Goal: Task Accomplishment & Management: Use online tool/utility

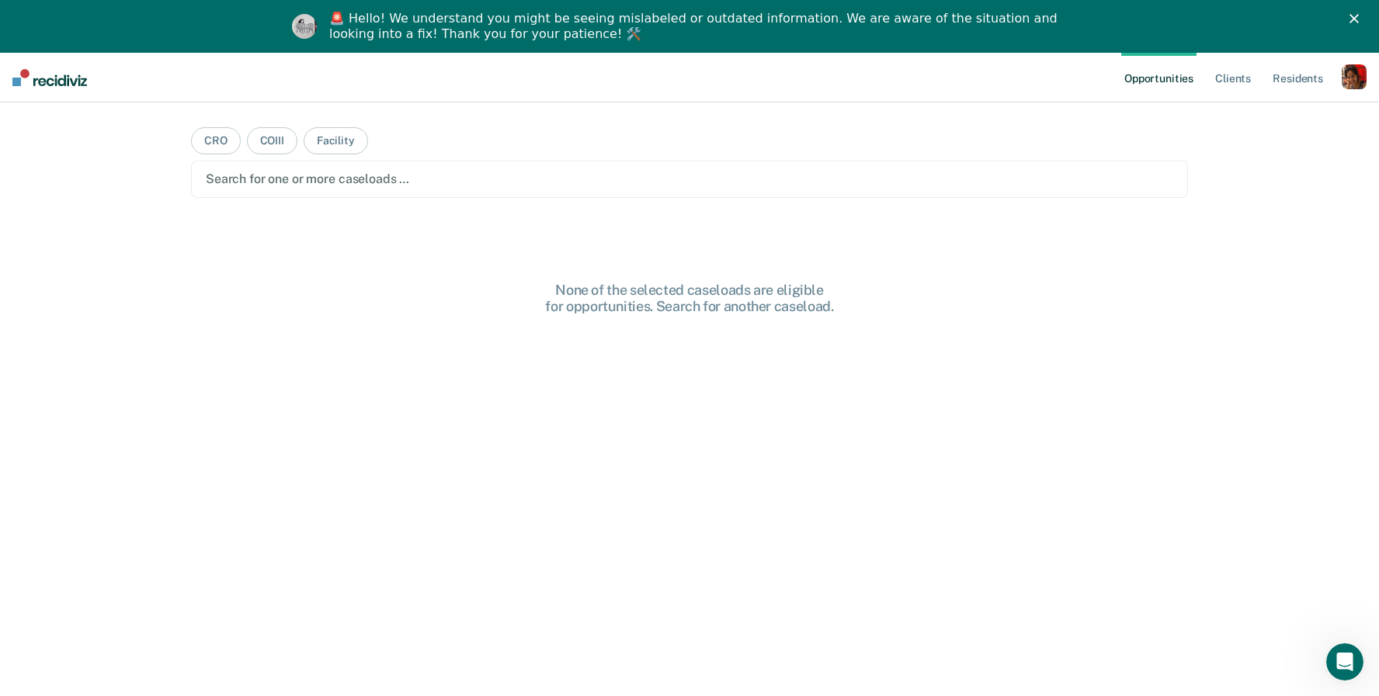
click at [1352, 16] on icon "Close" at bounding box center [1353, 18] width 9 height 9
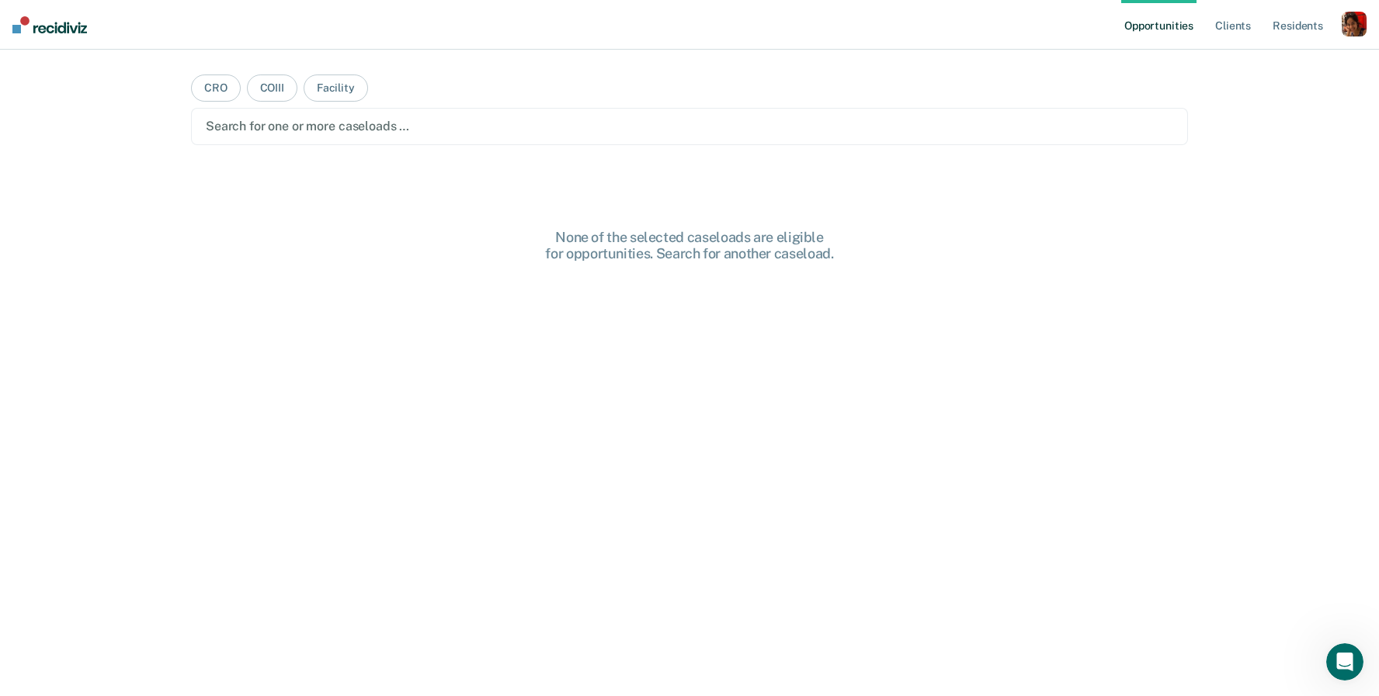
click at [1348, 26] on div "button" at bounding box center [1353, 24] width 25 height 25
click at [1269, 64] on link "Profile" at bounding box center [1291, 63] width 125 height 13
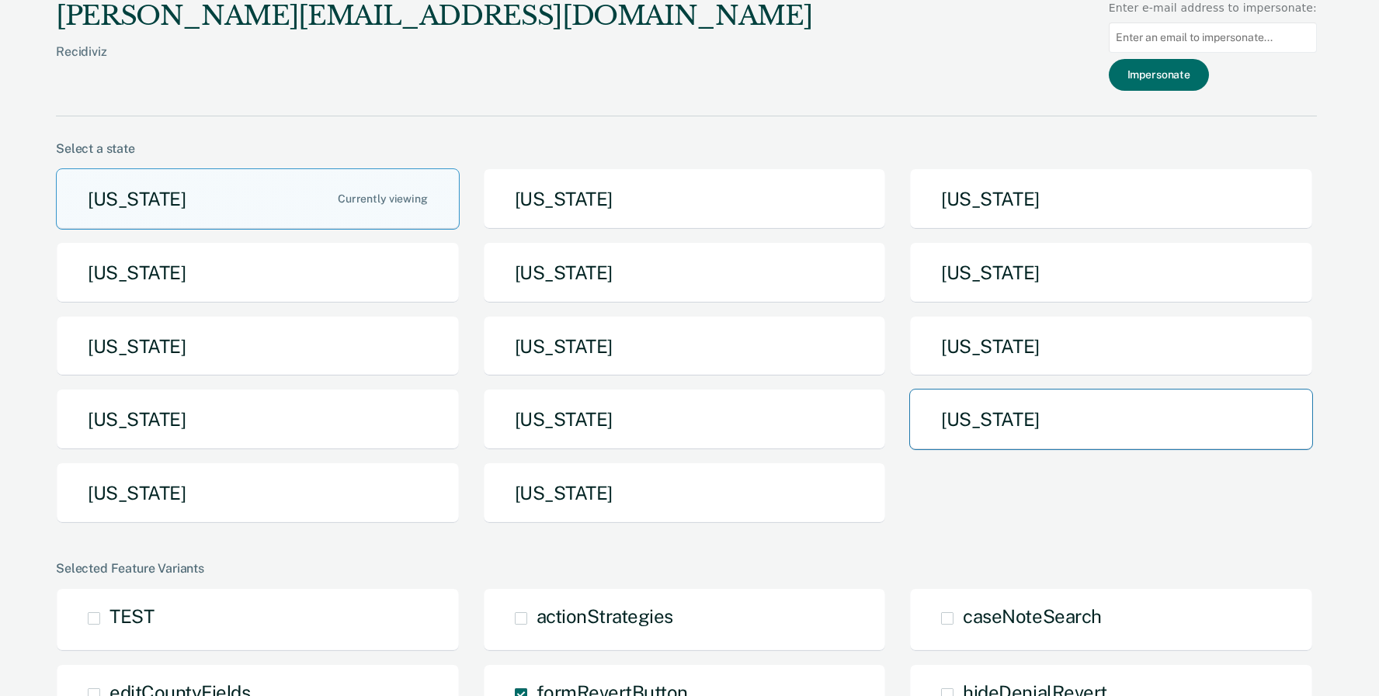
click at [962, 431] on button "[US_STATE]" at bounding box center [1111, 419] width 404 height 61
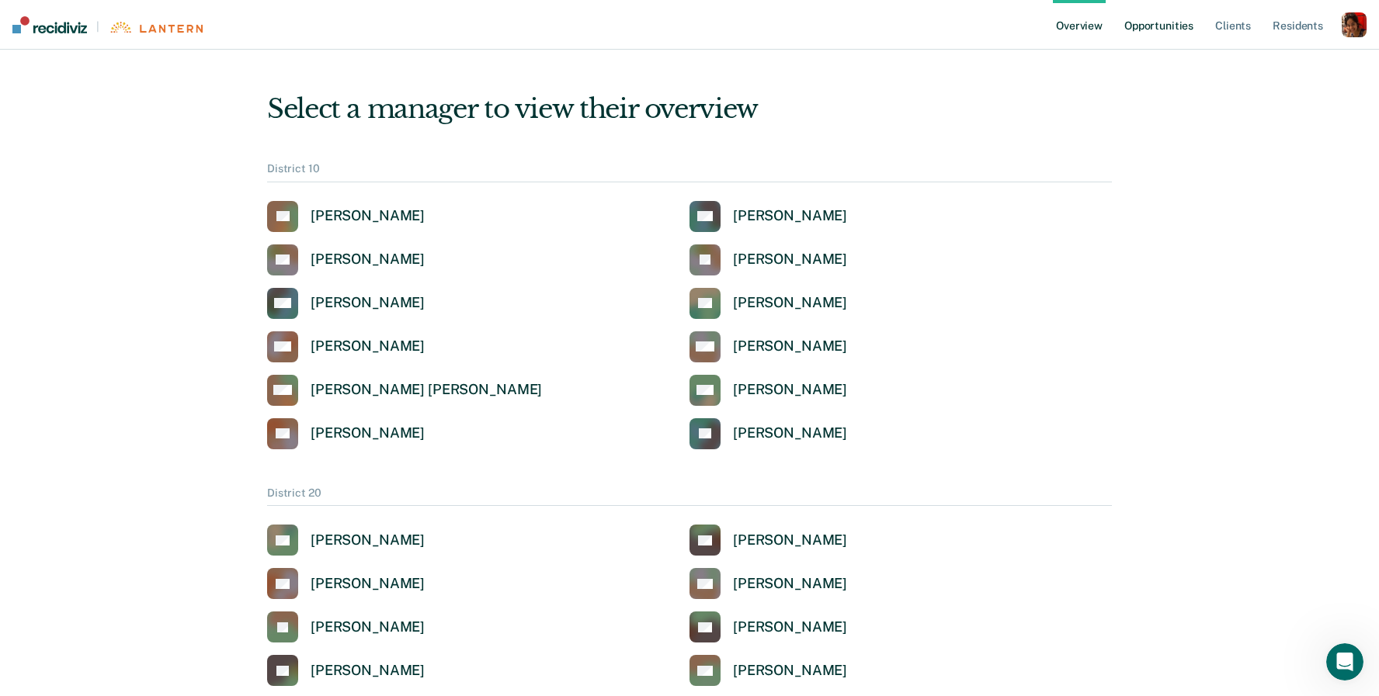
click at [1152, 28] on link "Opportunities" at bounding box center [1158, 25] width 75 height 50
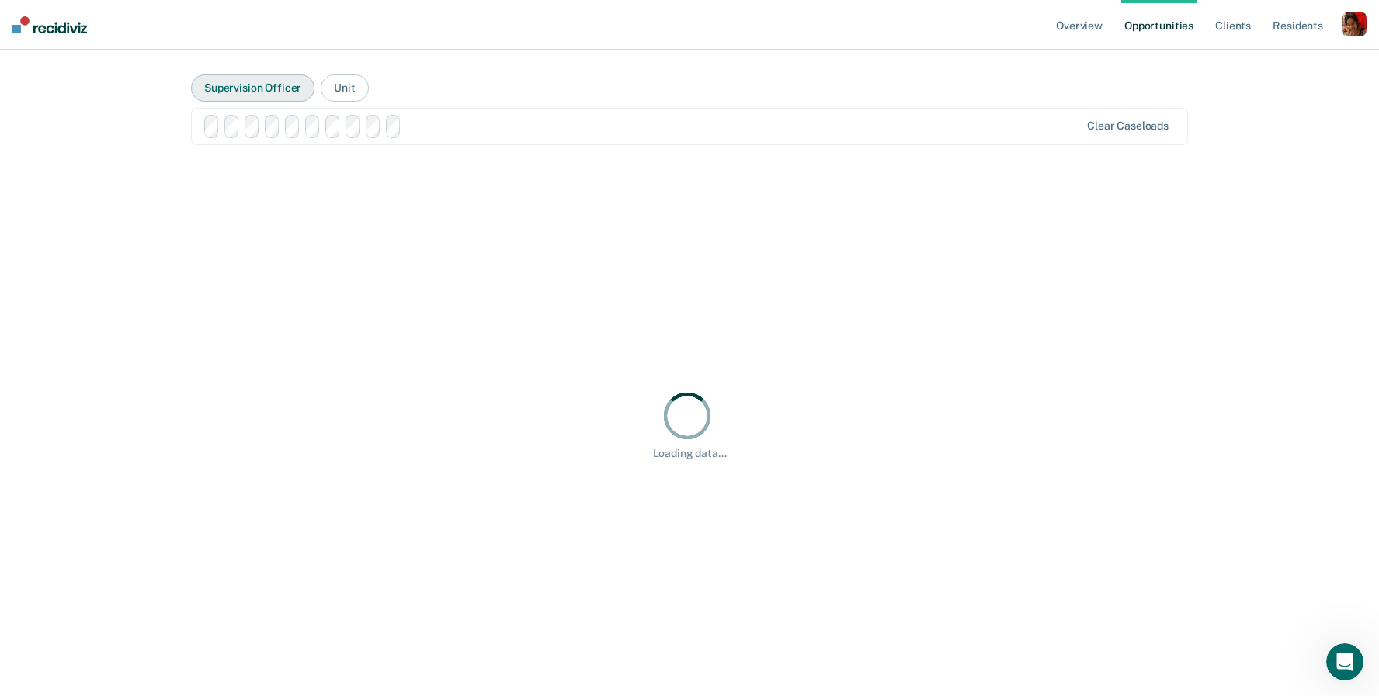
click at [296, 95] on button "Supervision Officer" at bounding box center [252, 88] width 123 height 27
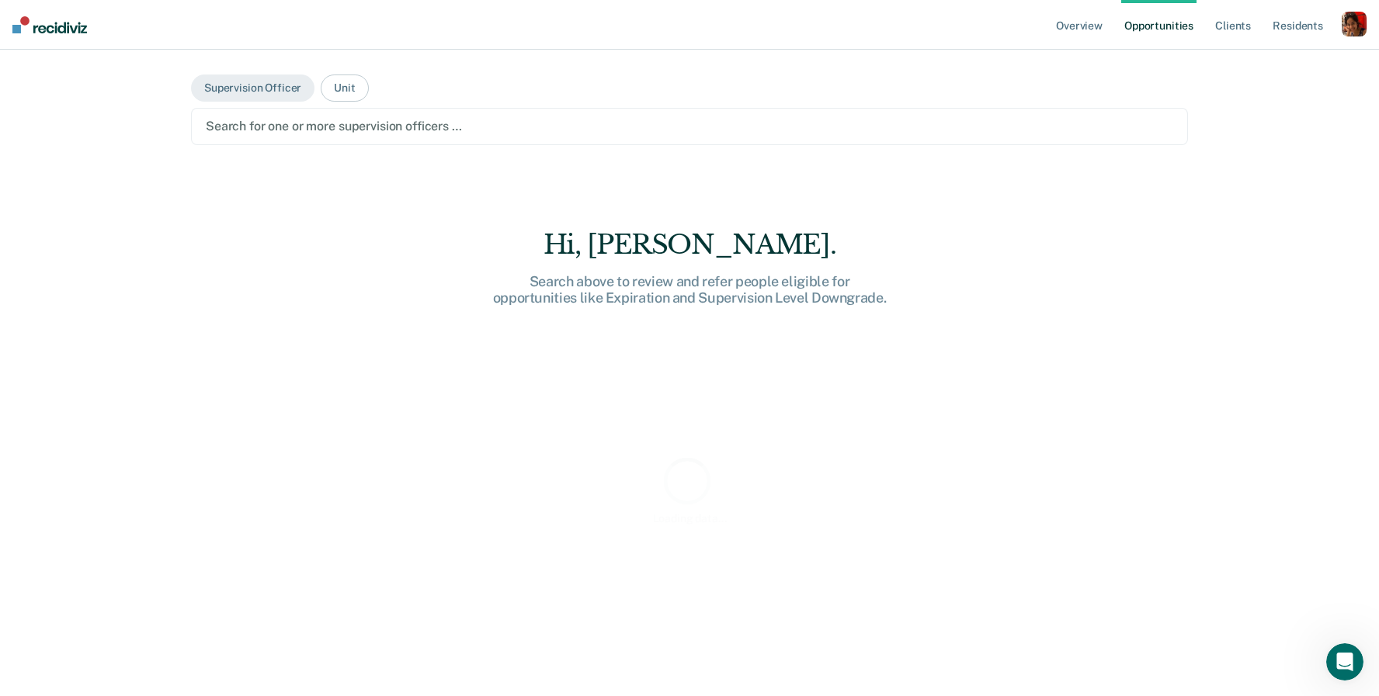
click at [374, 125] on div at bounding box center [689, 126] width 967 height 18
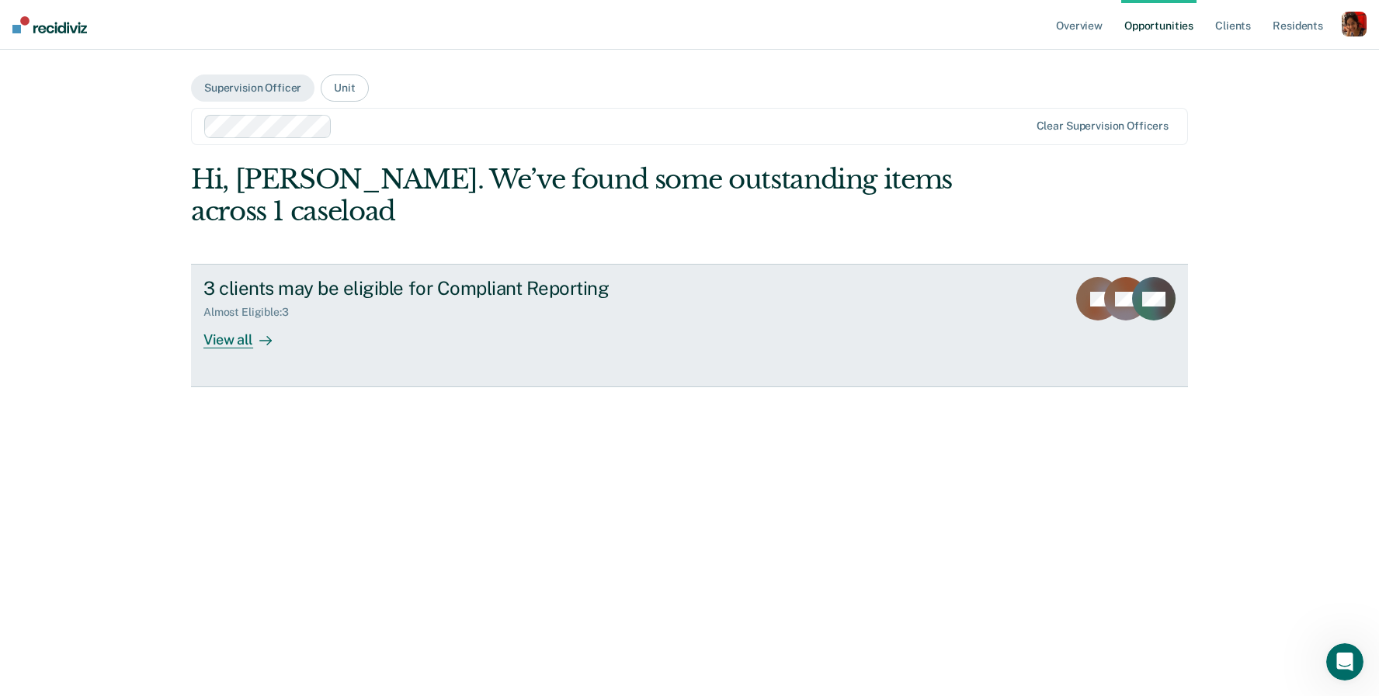
click at [259, 345] on icon at bounding box center [265, 341] width 12 height 12
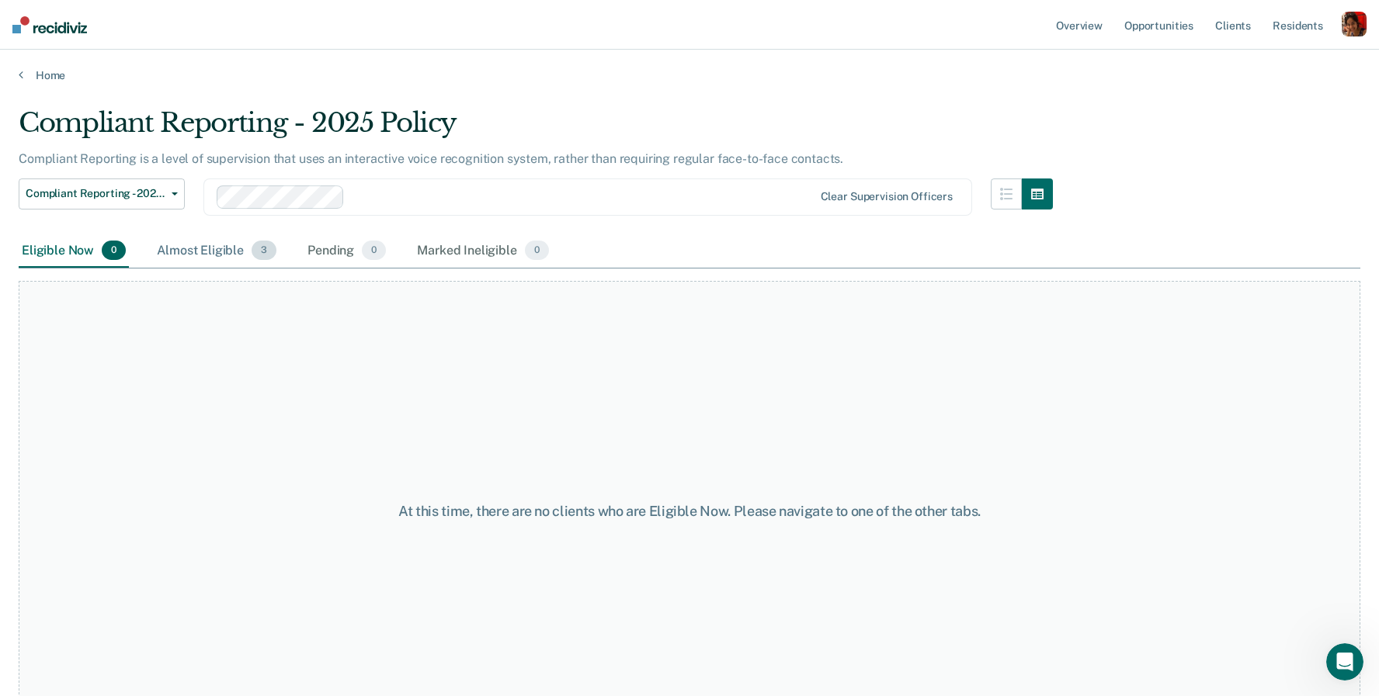
click at [210, 258] on div "Almost Eligible 3" at bounding box center [217, 251] width 126 height 34
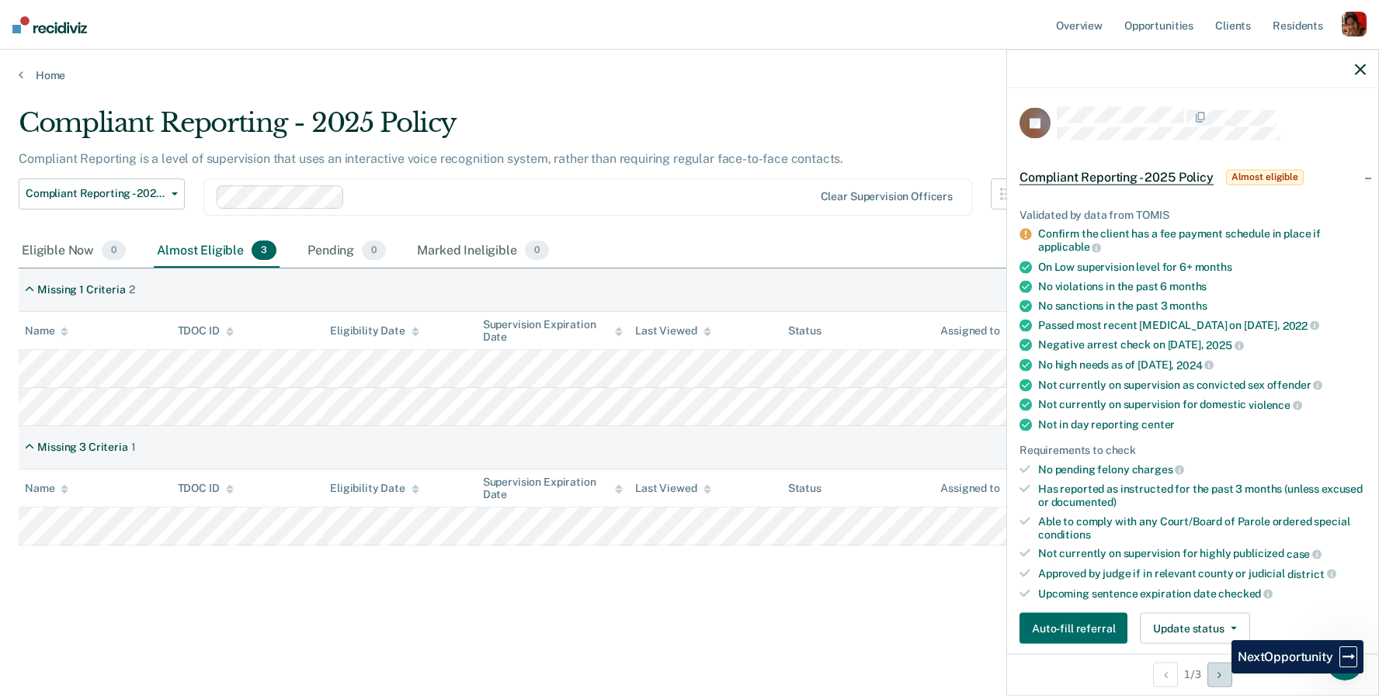
click at [1219, 674] on icon "Next Opportunity" at bounding box center [1219, 674] width 4 height 11
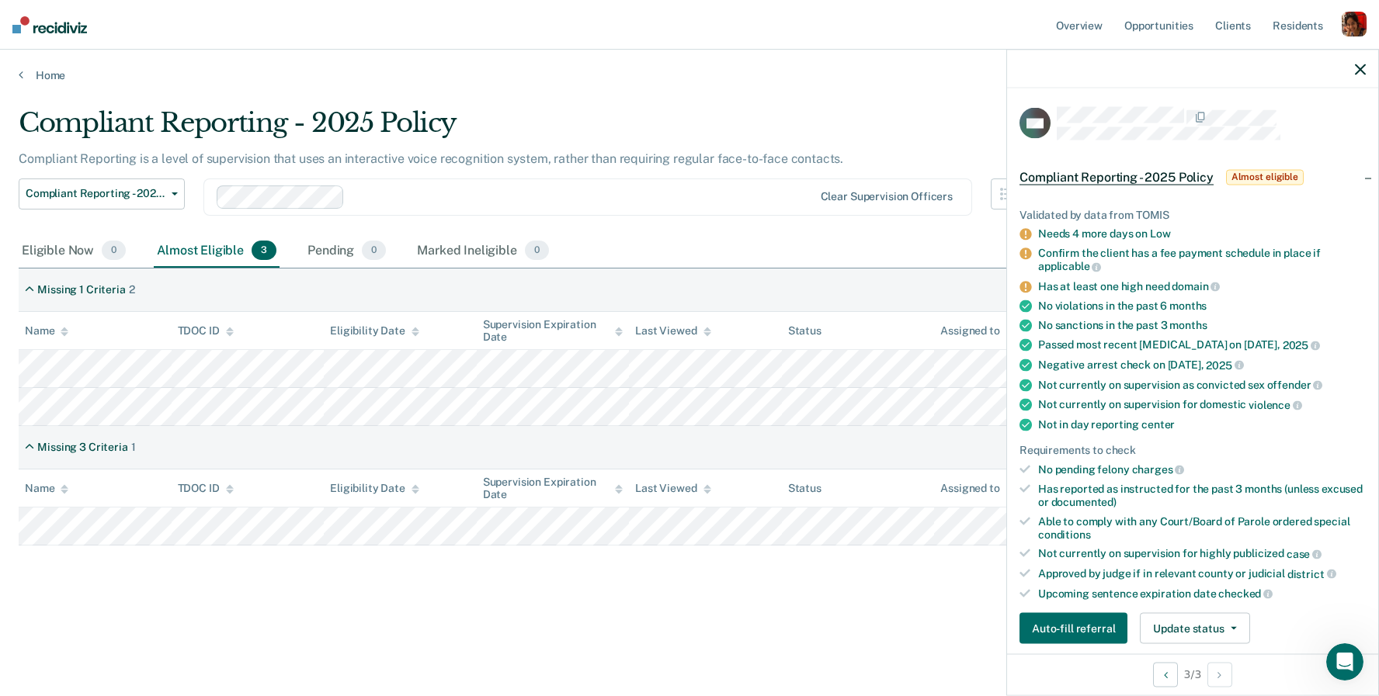
click at [387, 196] on div at bounding box center [582, 197] width 462 height 18
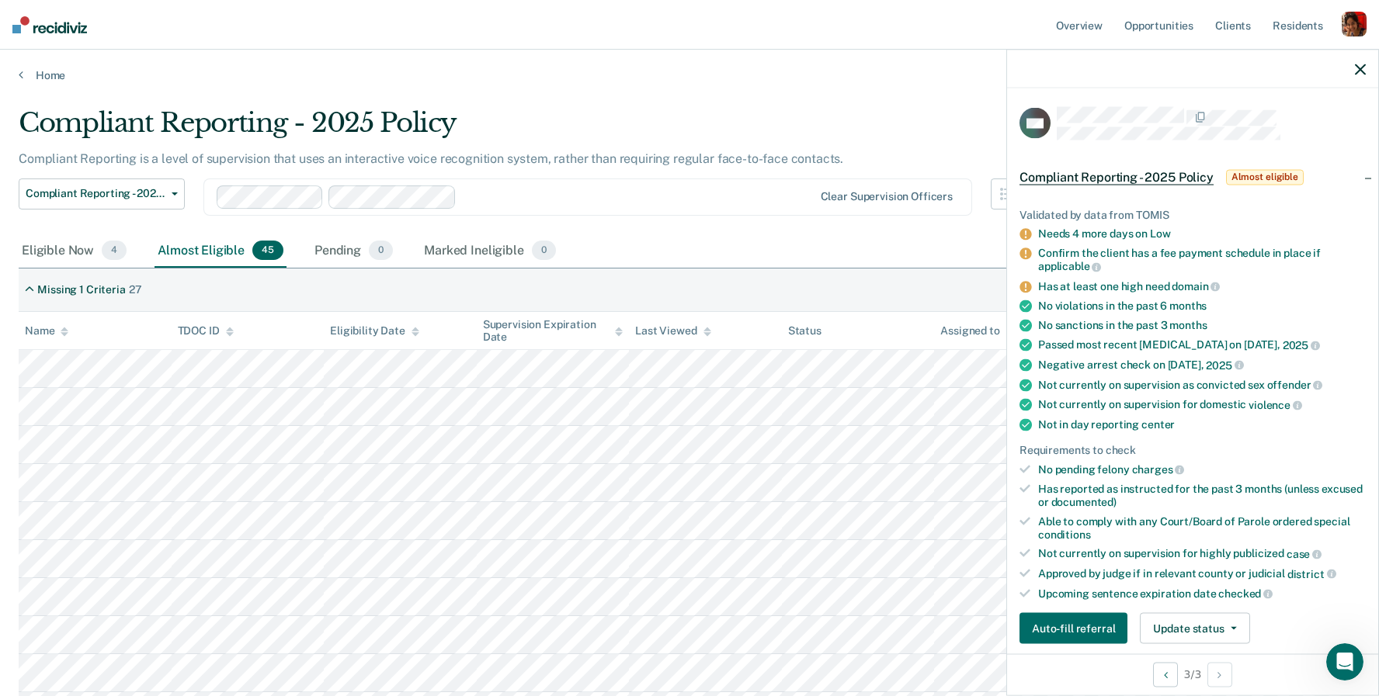
click at [505, 193] on div at bounding box center [637, 197] width 349 height 18
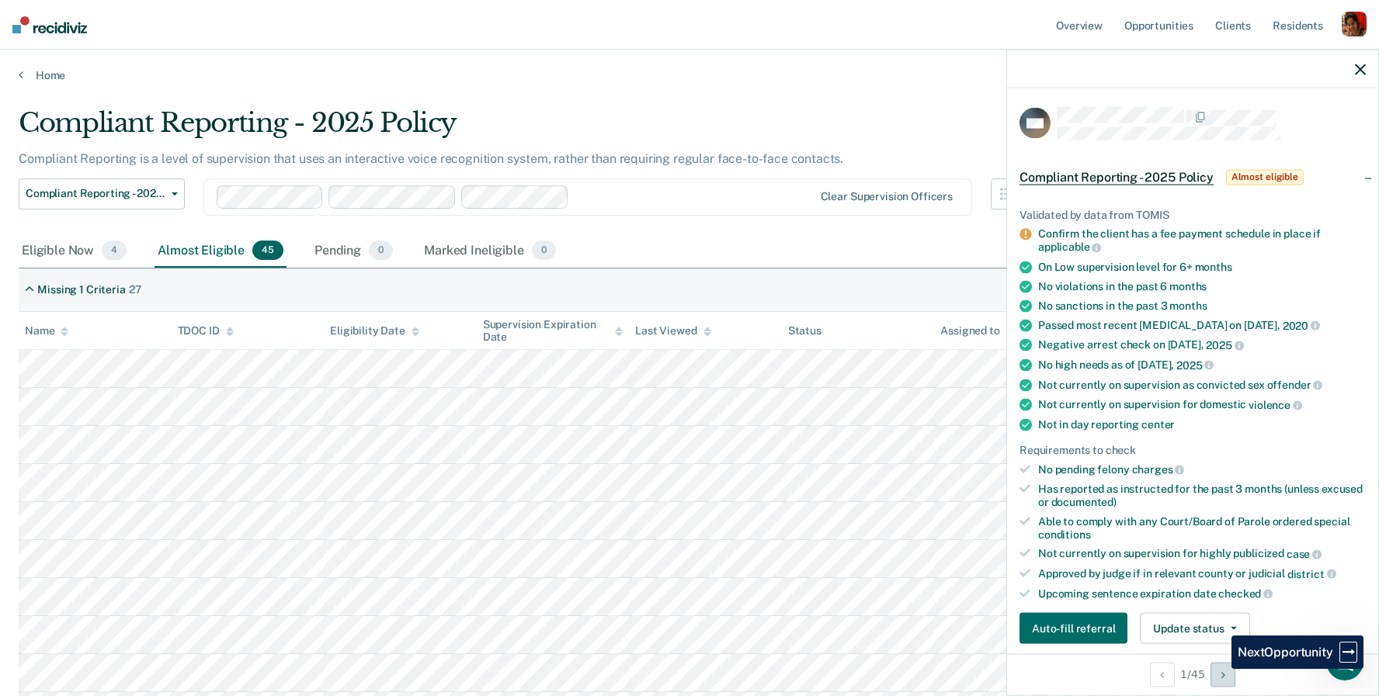
click at [1219, 669] on button "Next Opportunity" at bounding box center [1222, 674] width 25 height 25
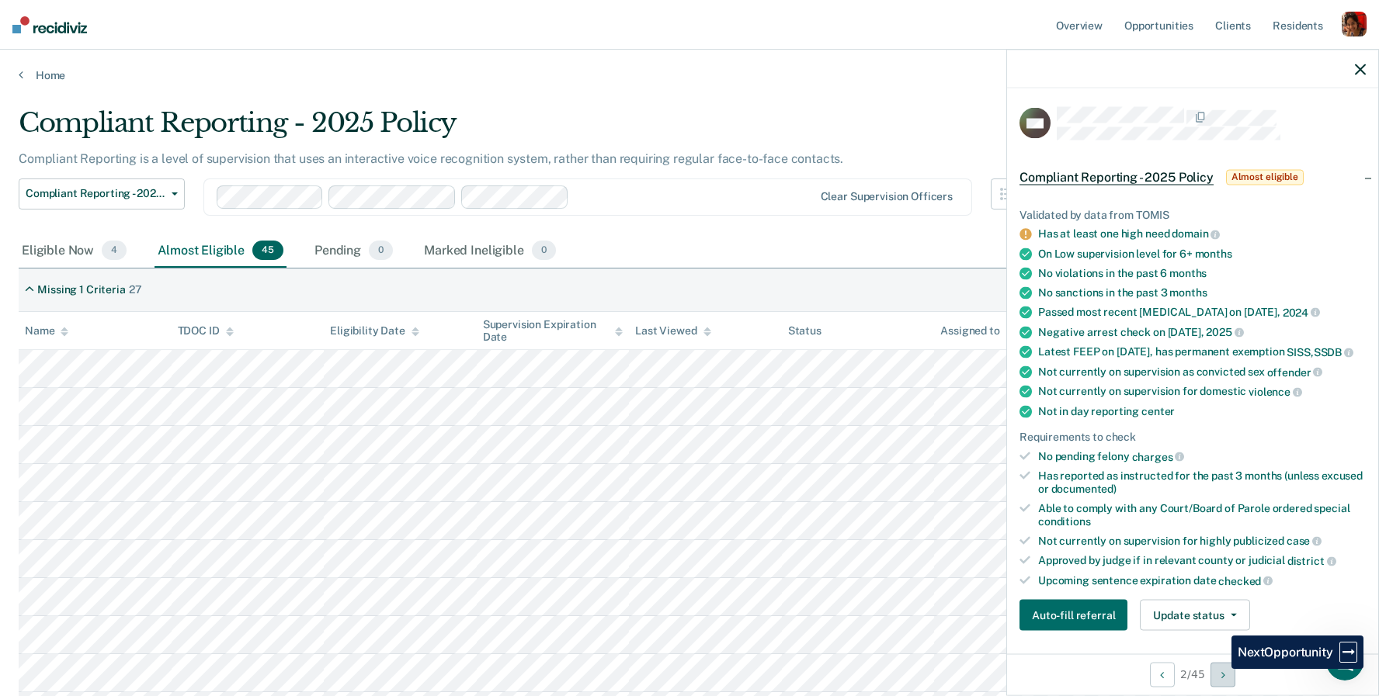
click at [1219, 669] on button "Next Opportunity" at bounding box center [1222, 674] width 25 height 25
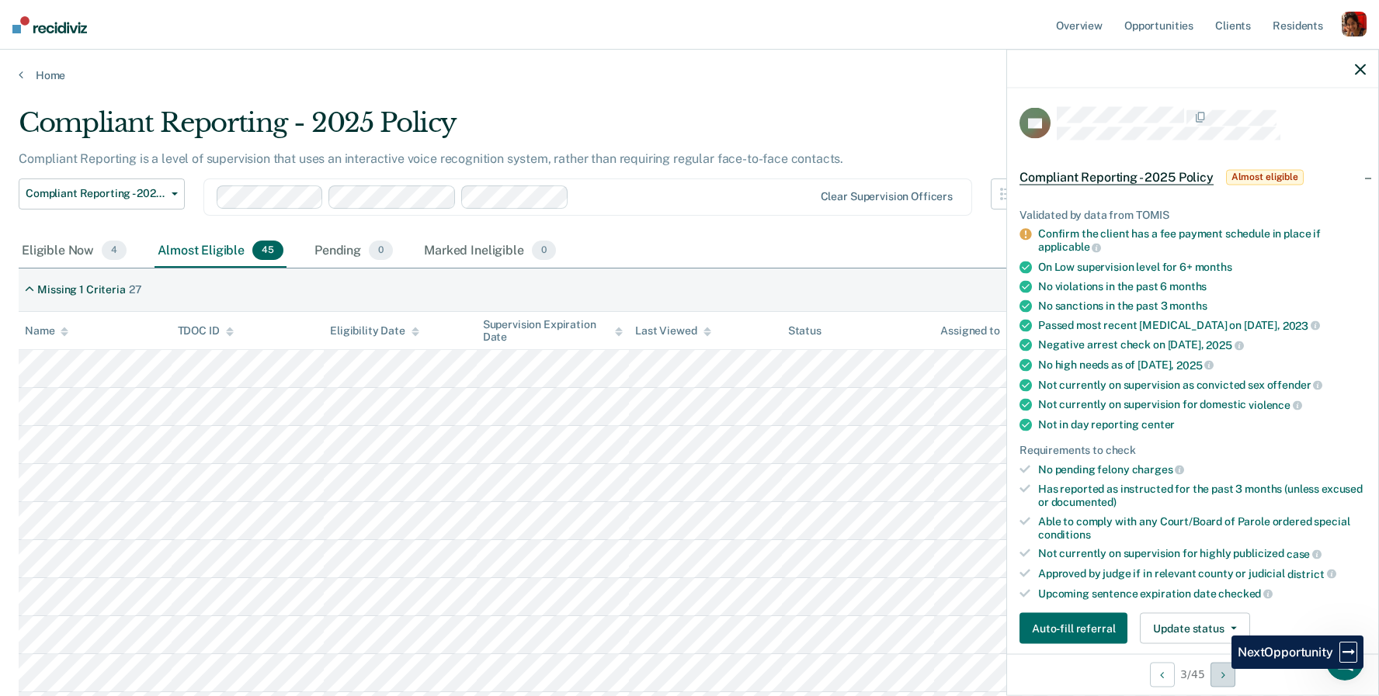
click at [1219, 669] on button "Next Opportunity" at bounding box center [1222, 674] width 25 height 25
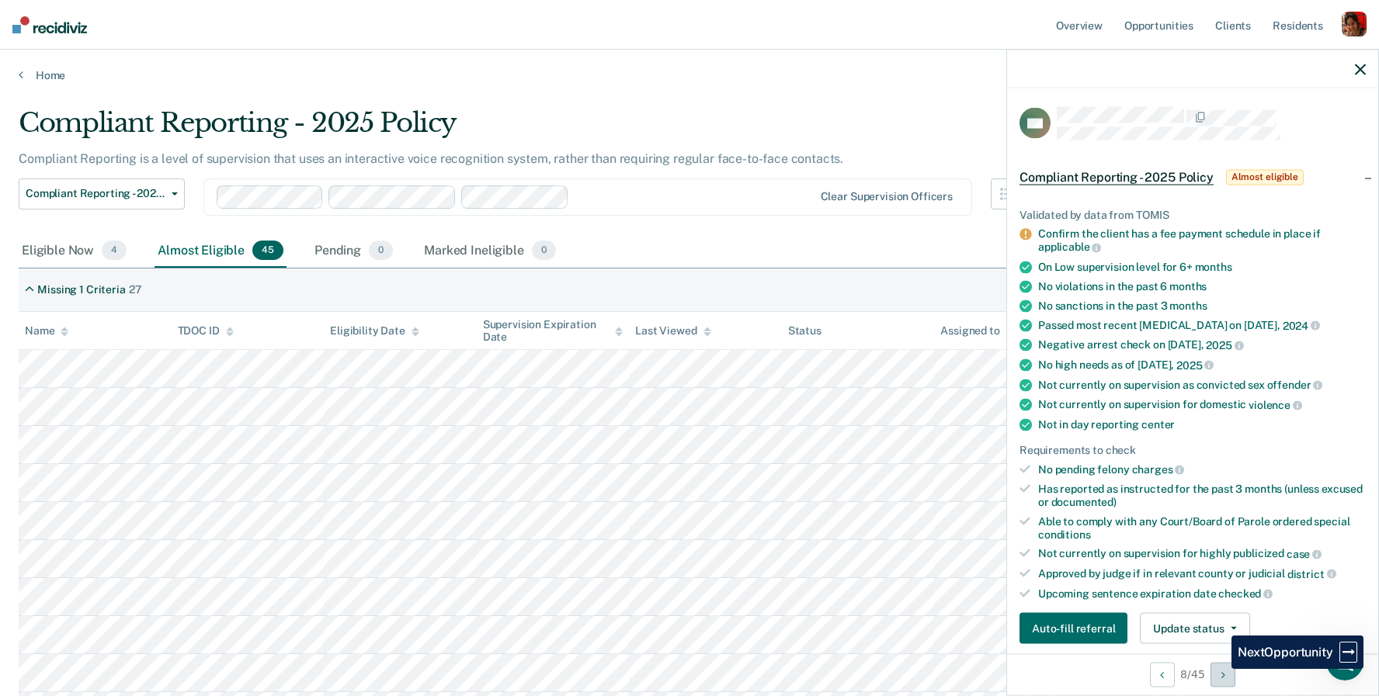
click at [1219, 669] on button "Next Opportunity" at bounding box center [1222, 674] width 25 height 25
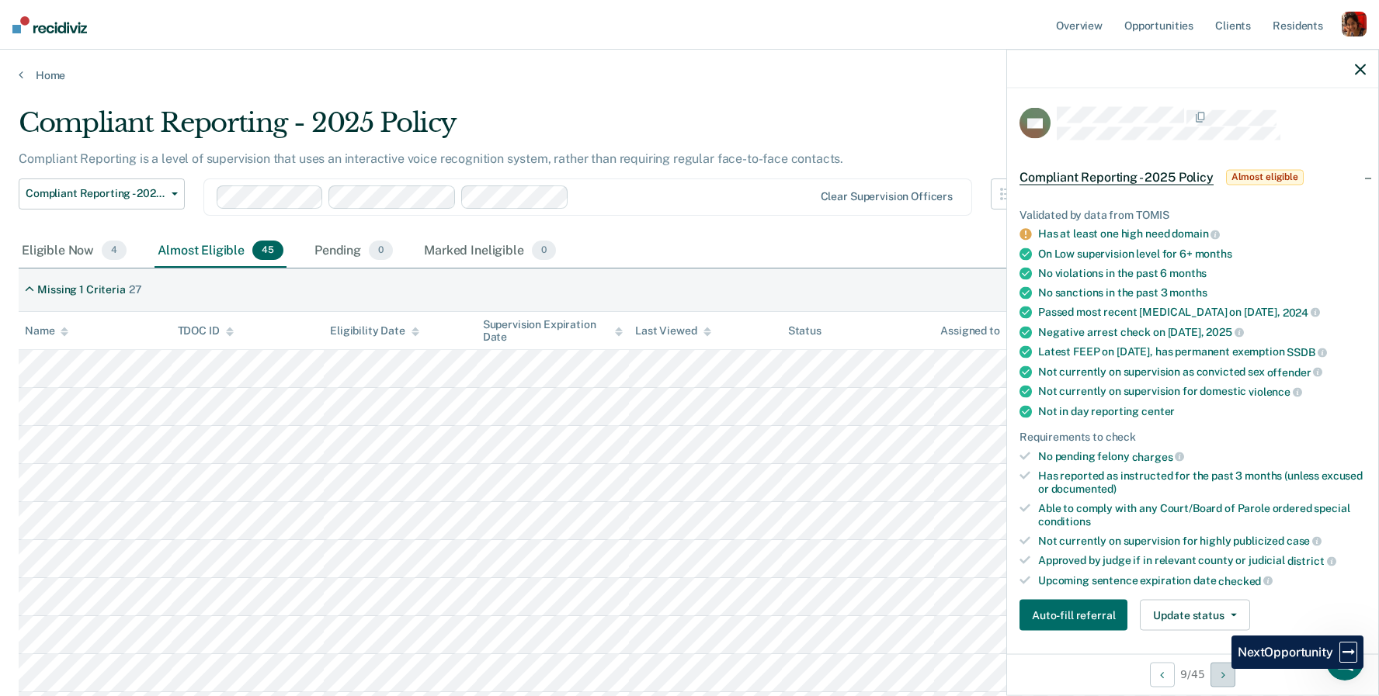
click at [1219, 669] on button "Next Opportunity" at bounding box center [1222, 674] width 25 height 25
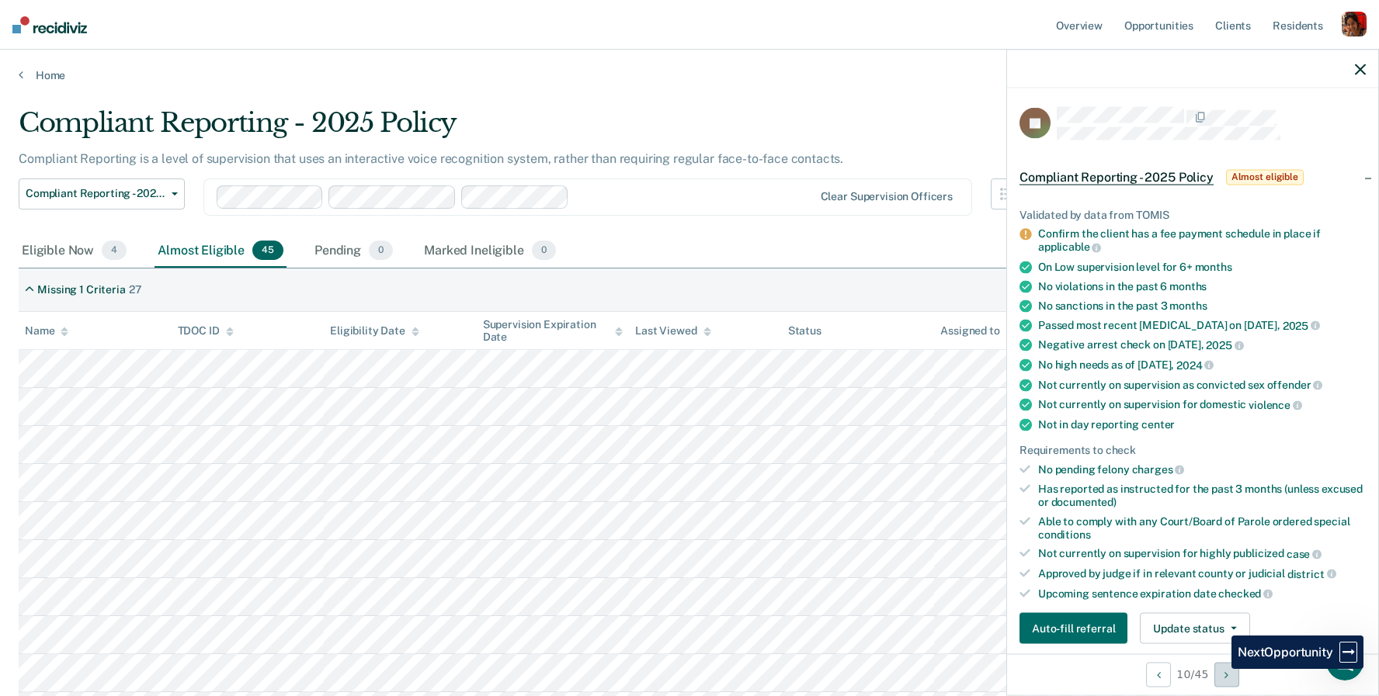
click at [1219, 669] on button "Next Opportunity" at bounding box center [1226, 674] width 25 height 25
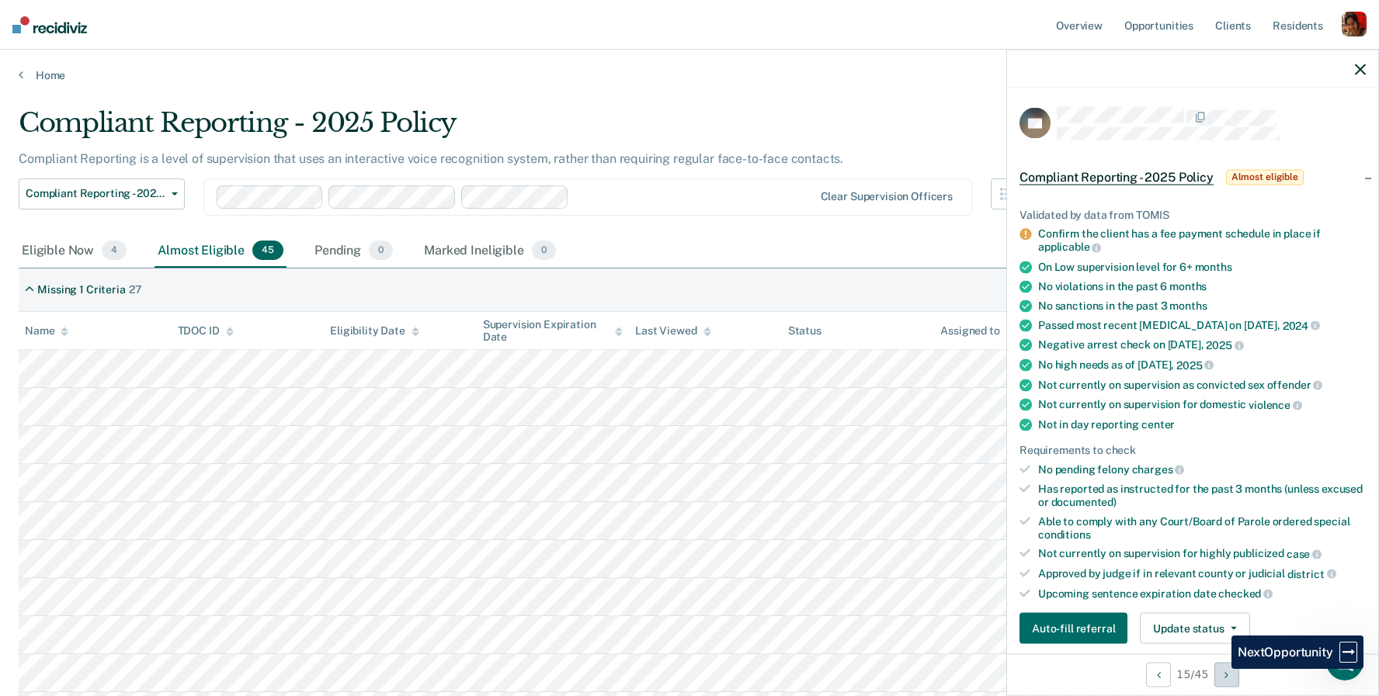
click at [1219, 669] on button "Next Opportunity" at bounding box center [1226, 674] width 25 height 25
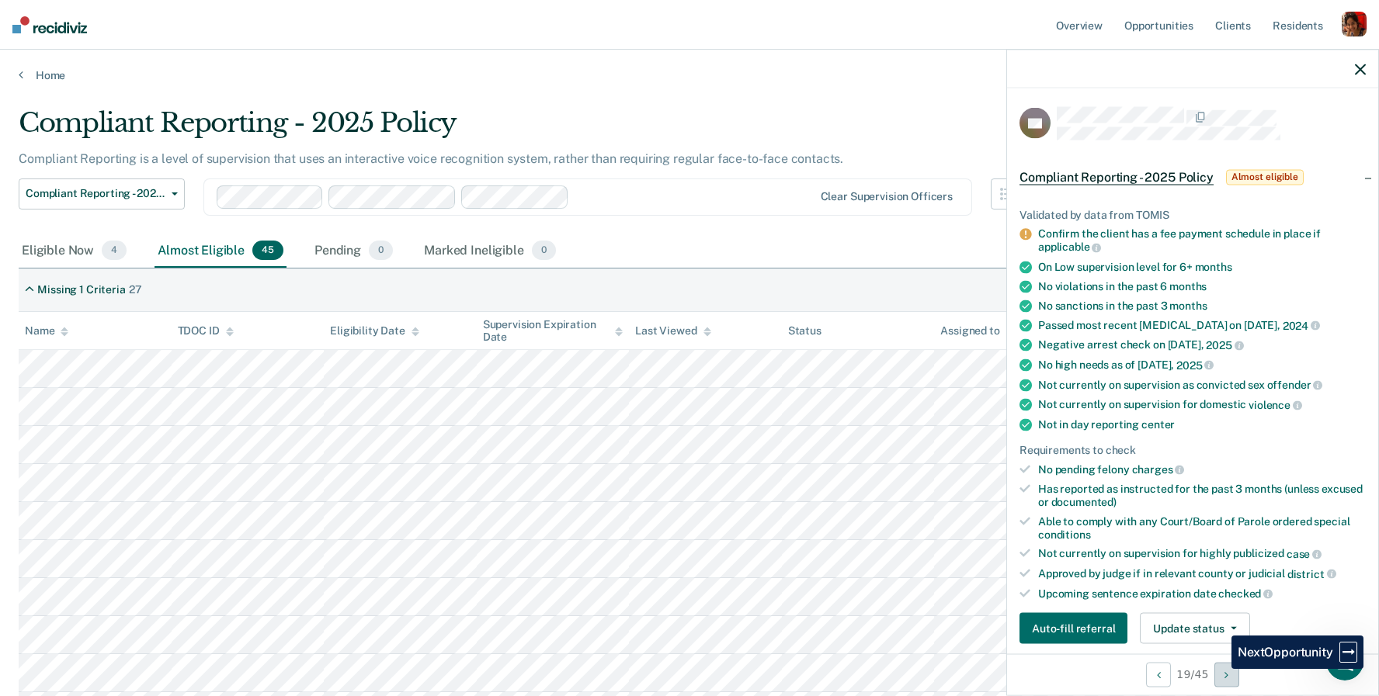
click at [1219, 669] on button "Next Opportunity" at bounding box center [1226, 674] width 25 height 25
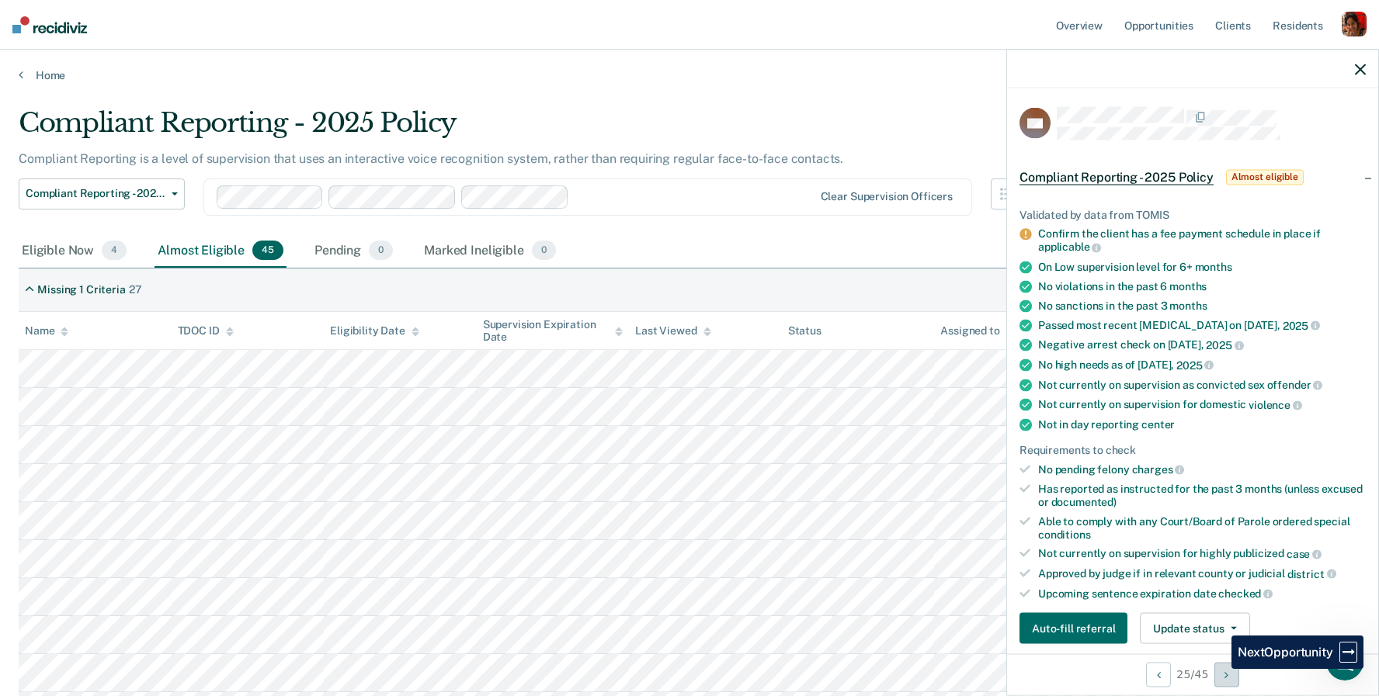
click at [1219, 669] on button "Next Opportunity" at bounding box center [1226, 674] width 25 height 25
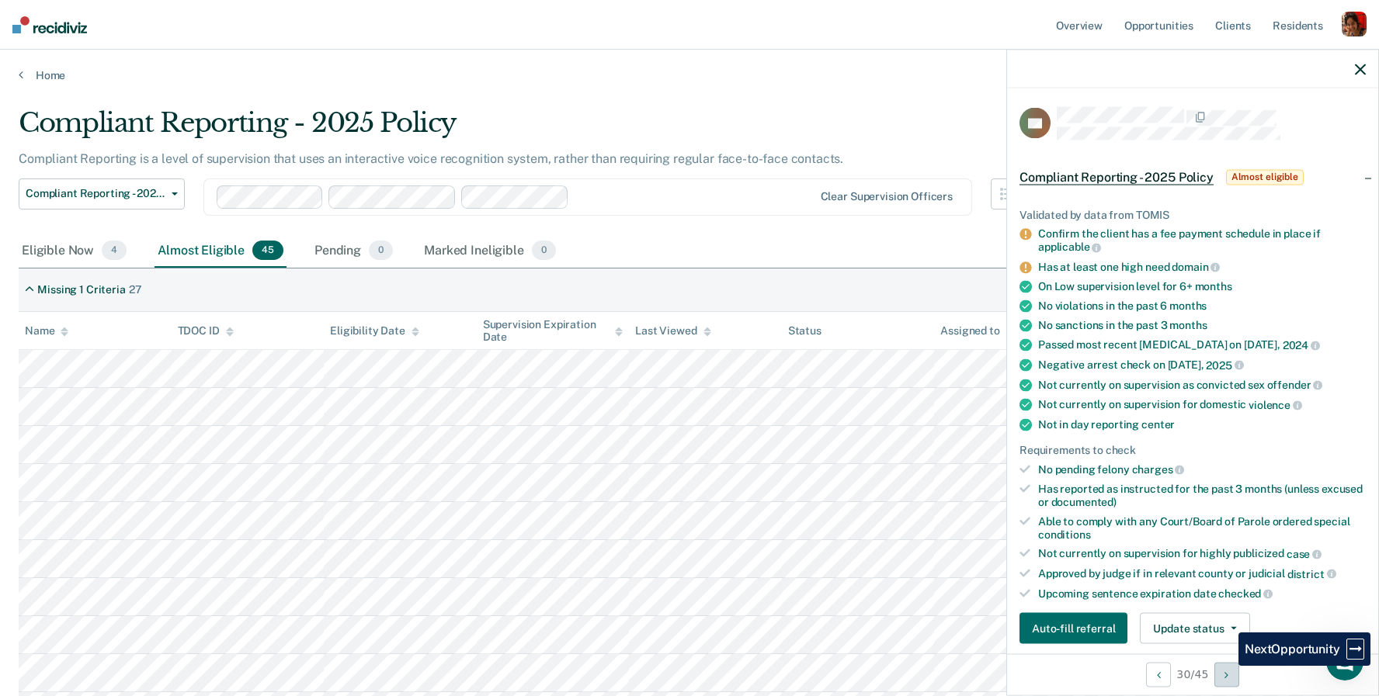
click at [1226, 666] on button "Next Opportunity" at bounding box center [1226, 674] width 25 height 25
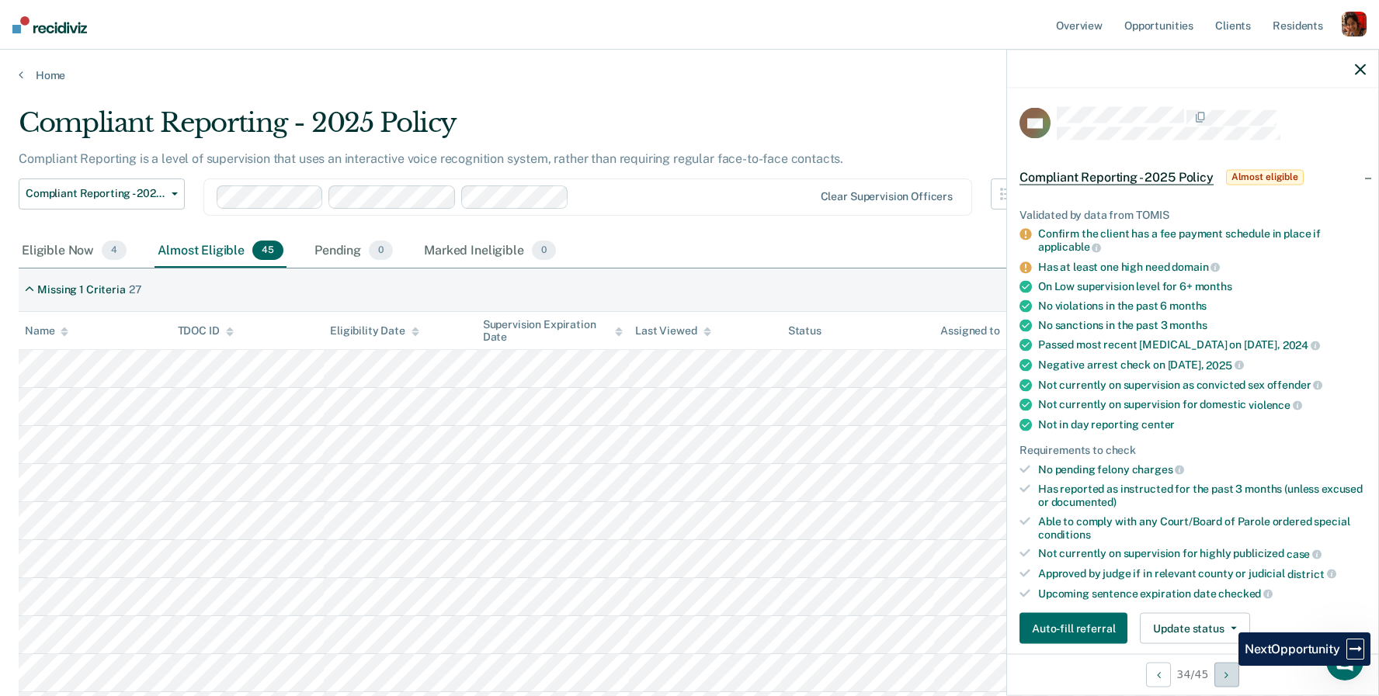
click at [1226, 666] on button "Next Opportunity" at bounding box center [1226, 674] width 25 height 25
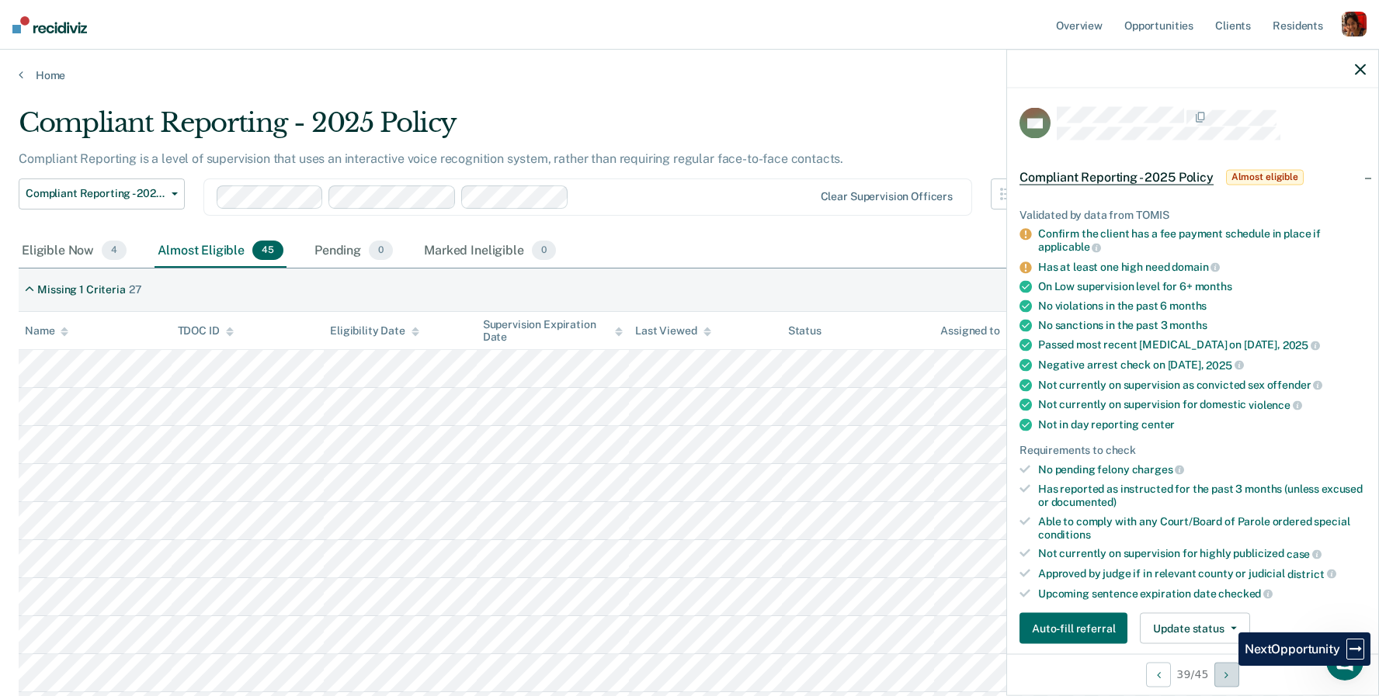
click at [1226, 666] on button "Next Opportunity" at bounding box center [1226, 674] width 25 height 25
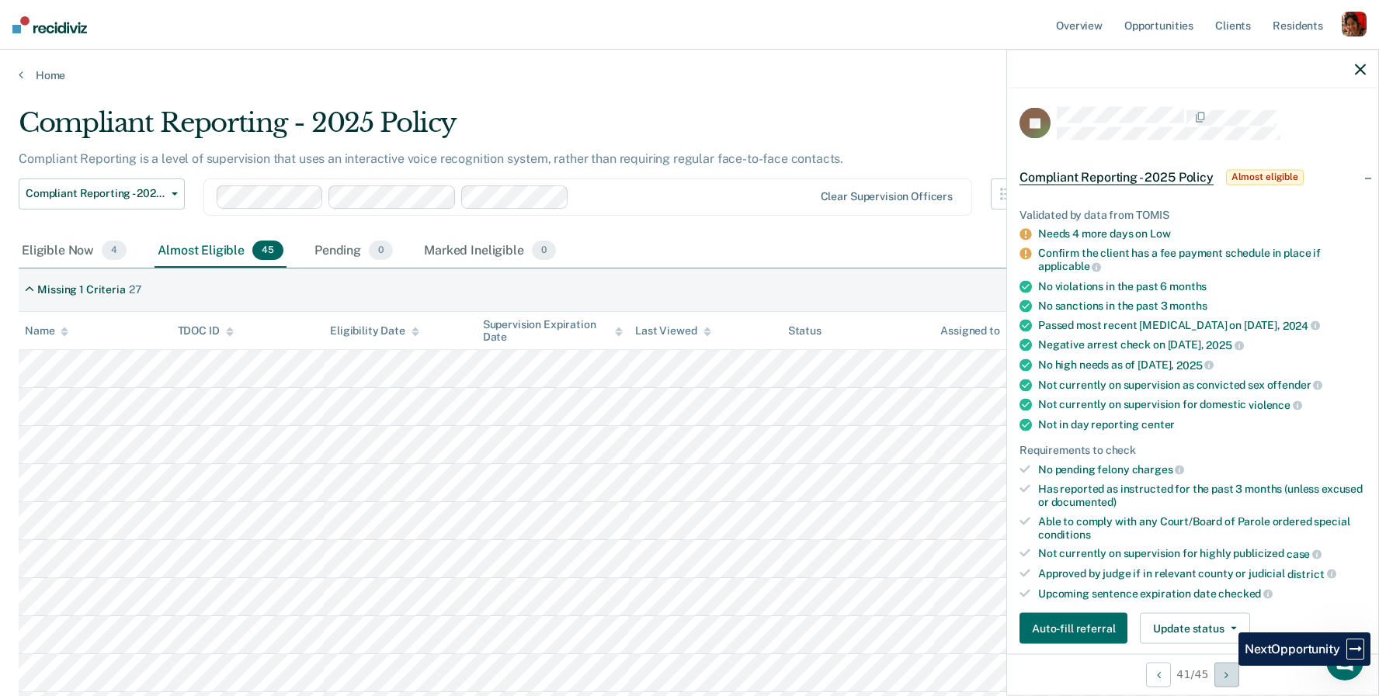
click at [1226, 666] on button "Next Opportunity" at bounding box center [1226, 674] width 25 height 25
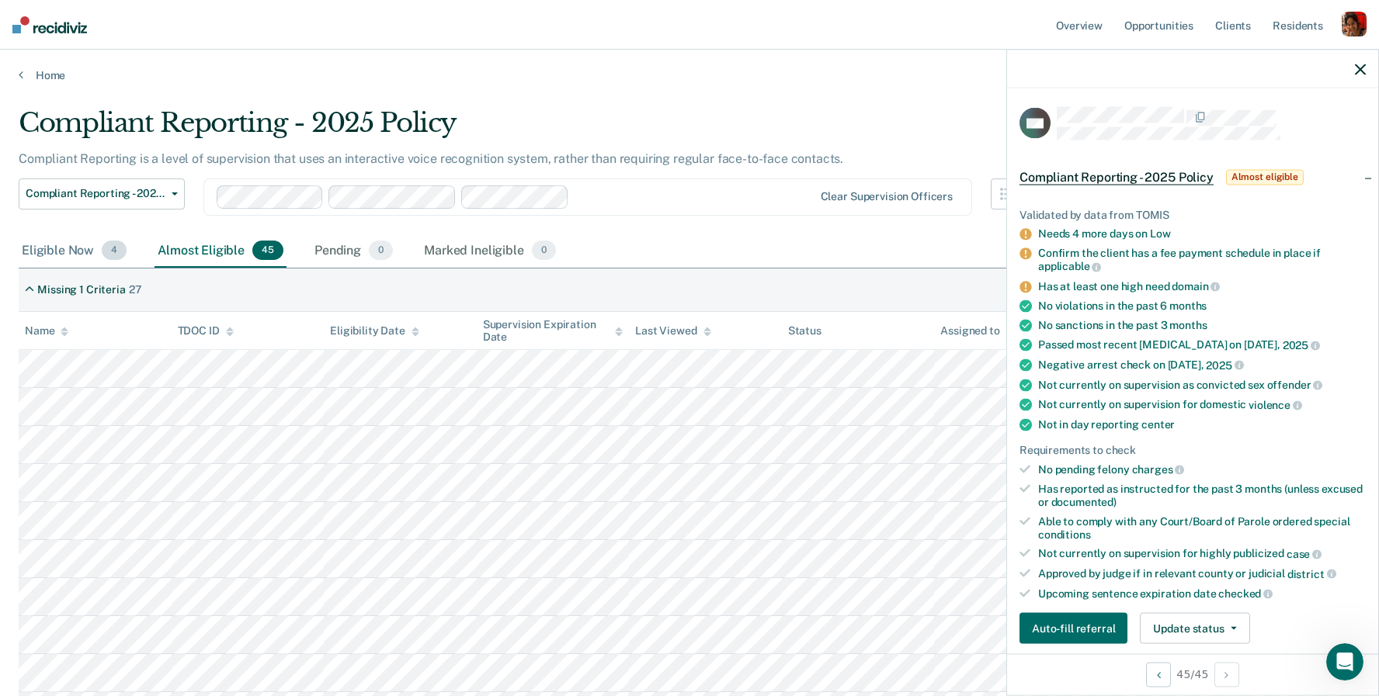
click at [50, 234] on div "Eligible Now 4" at bounding box center [74, 251] width 111 height 34
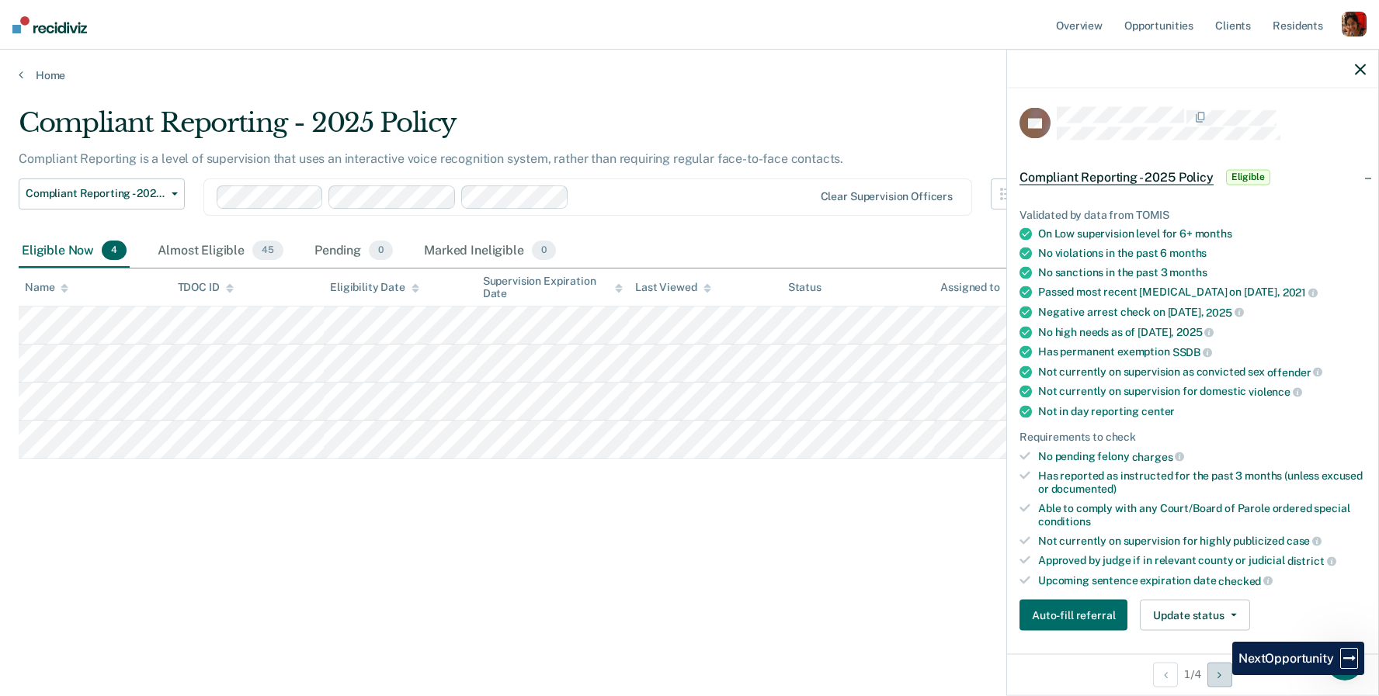
click at [1220, 675] on icon "Next Opportunity" at bounding box center [1219, 674] width 4 height 11
click at [1165, 675] on button "Previous Opportunity" at bounding box center [1165, 674] width 25 height 25
click at [1220, 675] on icon "Next Opportunity" at bounding box center [1219, 674] width 4 height 11
click at [1160, 674] on button "Previous Opportunity" at bounding box center [1165, 674] width 25 height 25
